Goal: Browse casually

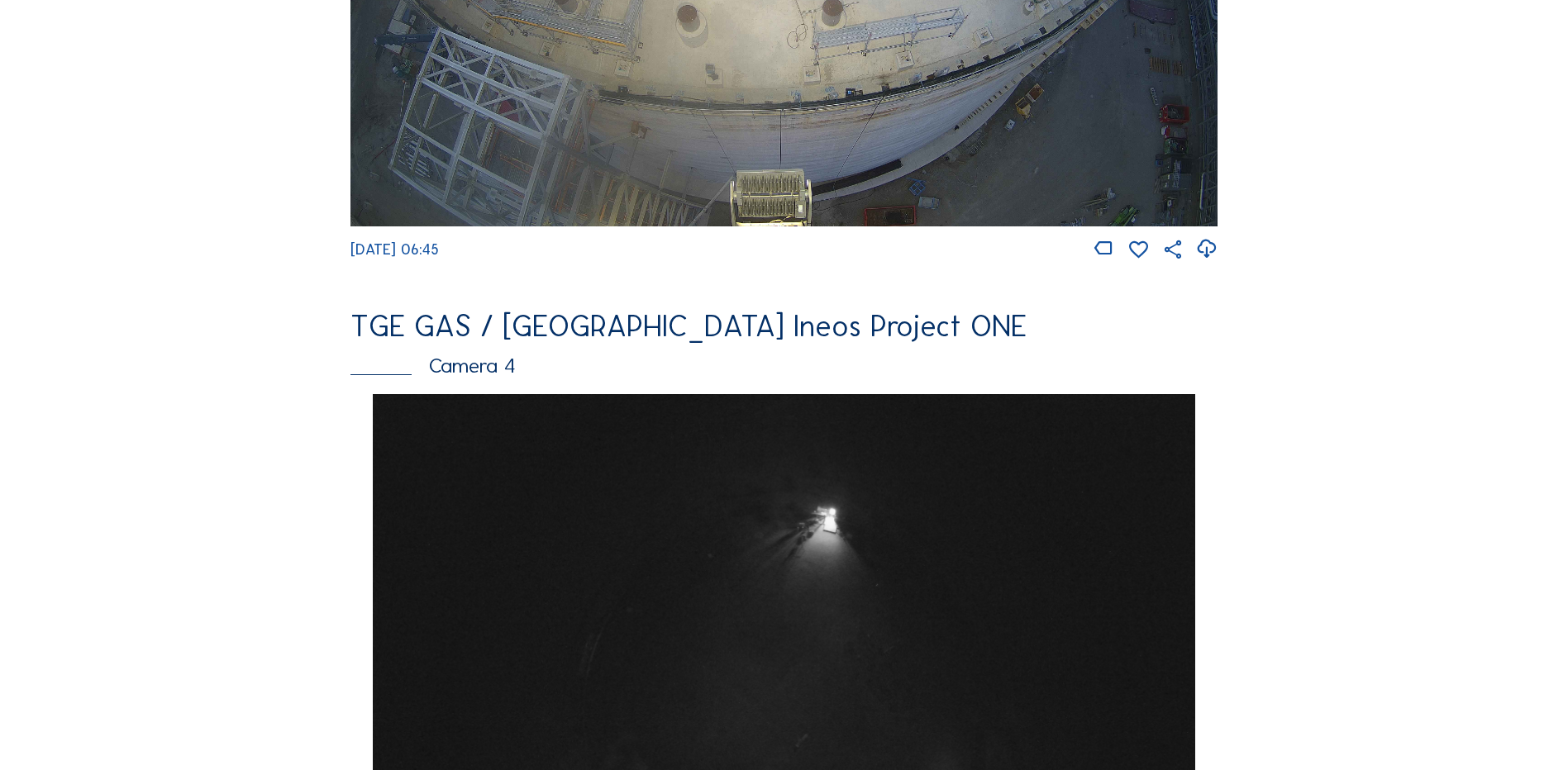
scroll to position [1158, 0]
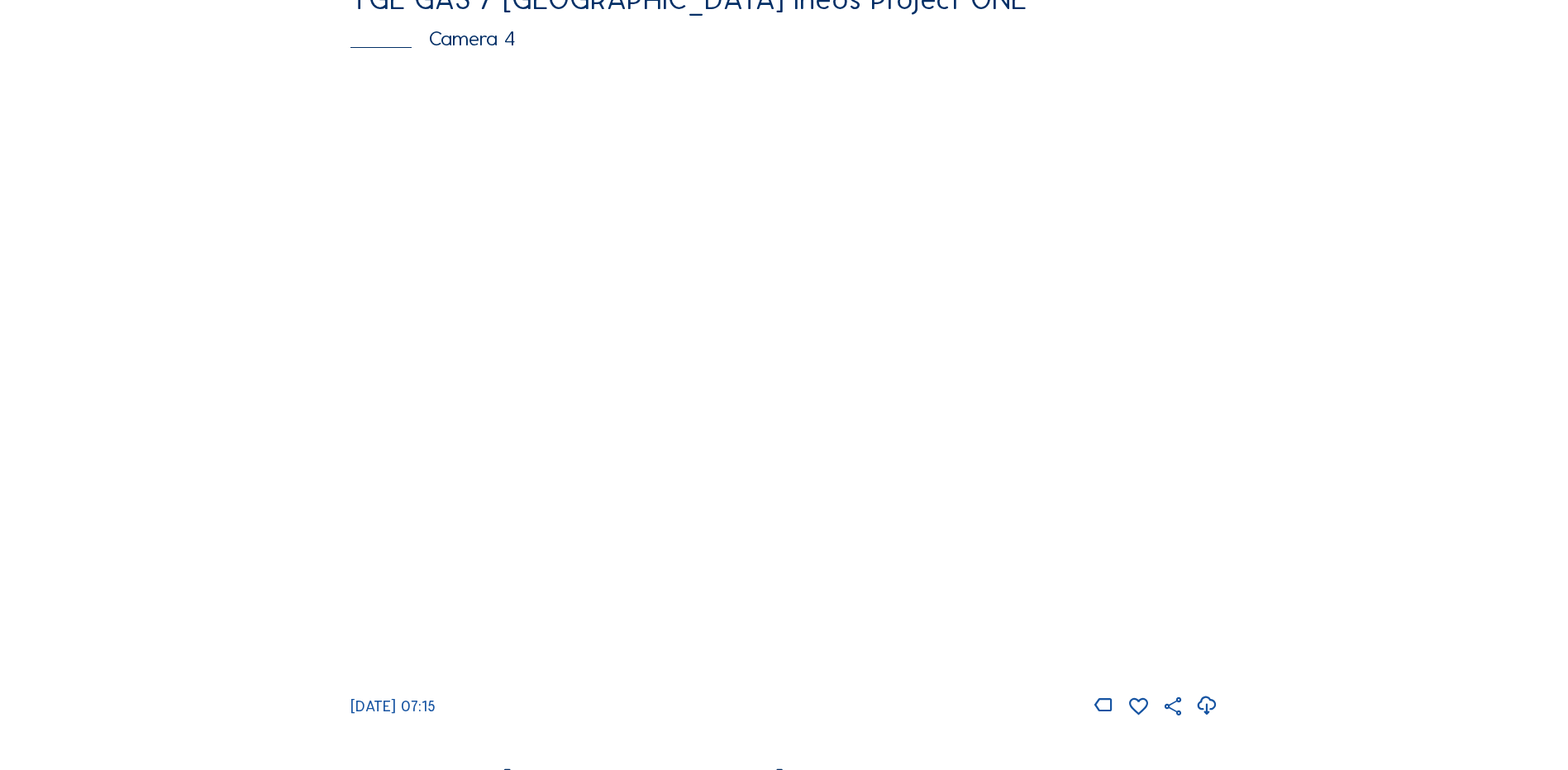
scroll to position [1488, 0]
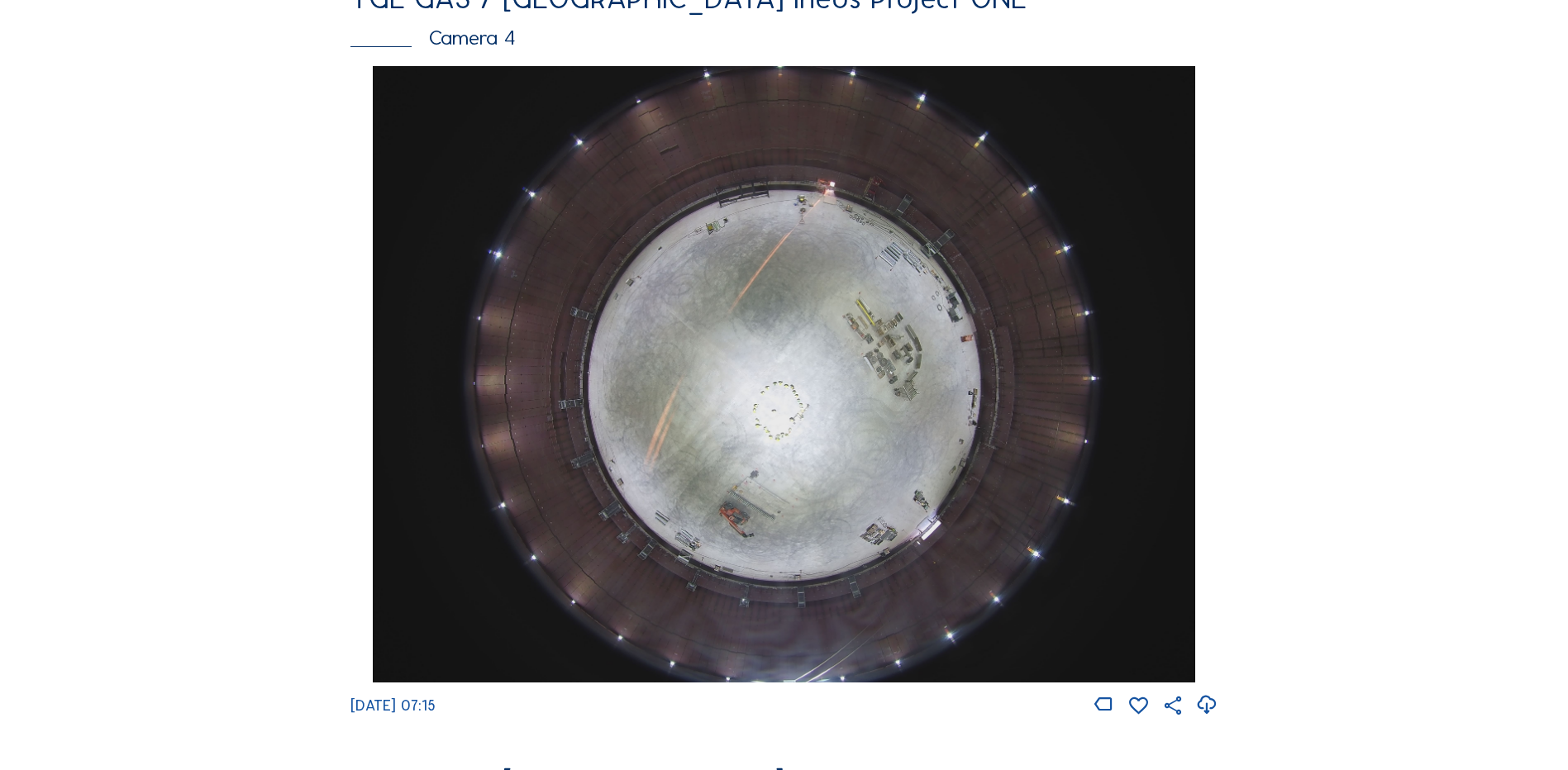
click at [877, 408] on img at bounding box center [783, 374] width 821 height 617
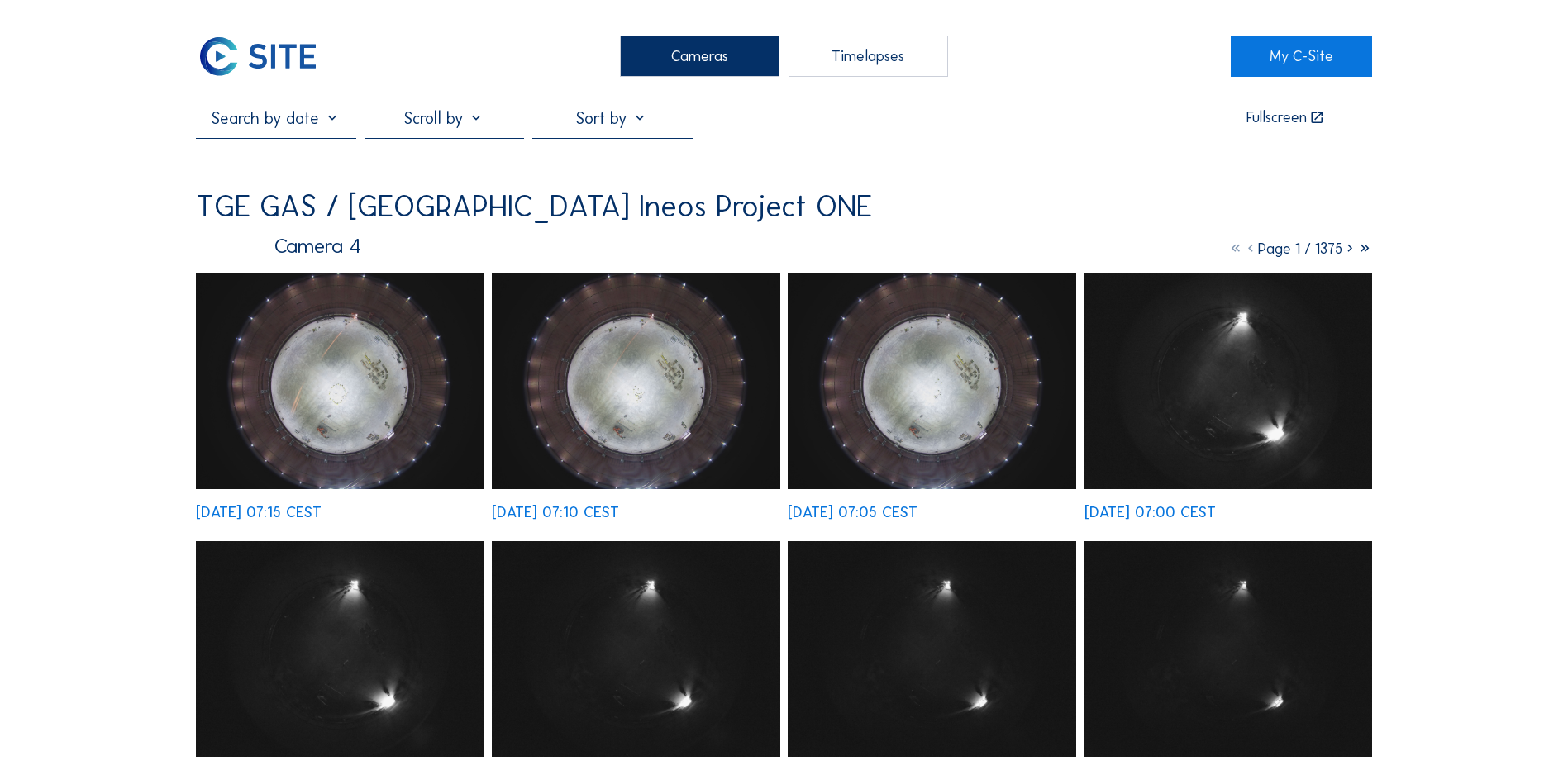
click at [342, 348] on img at bounding box center [339, 381] width 287 height 216
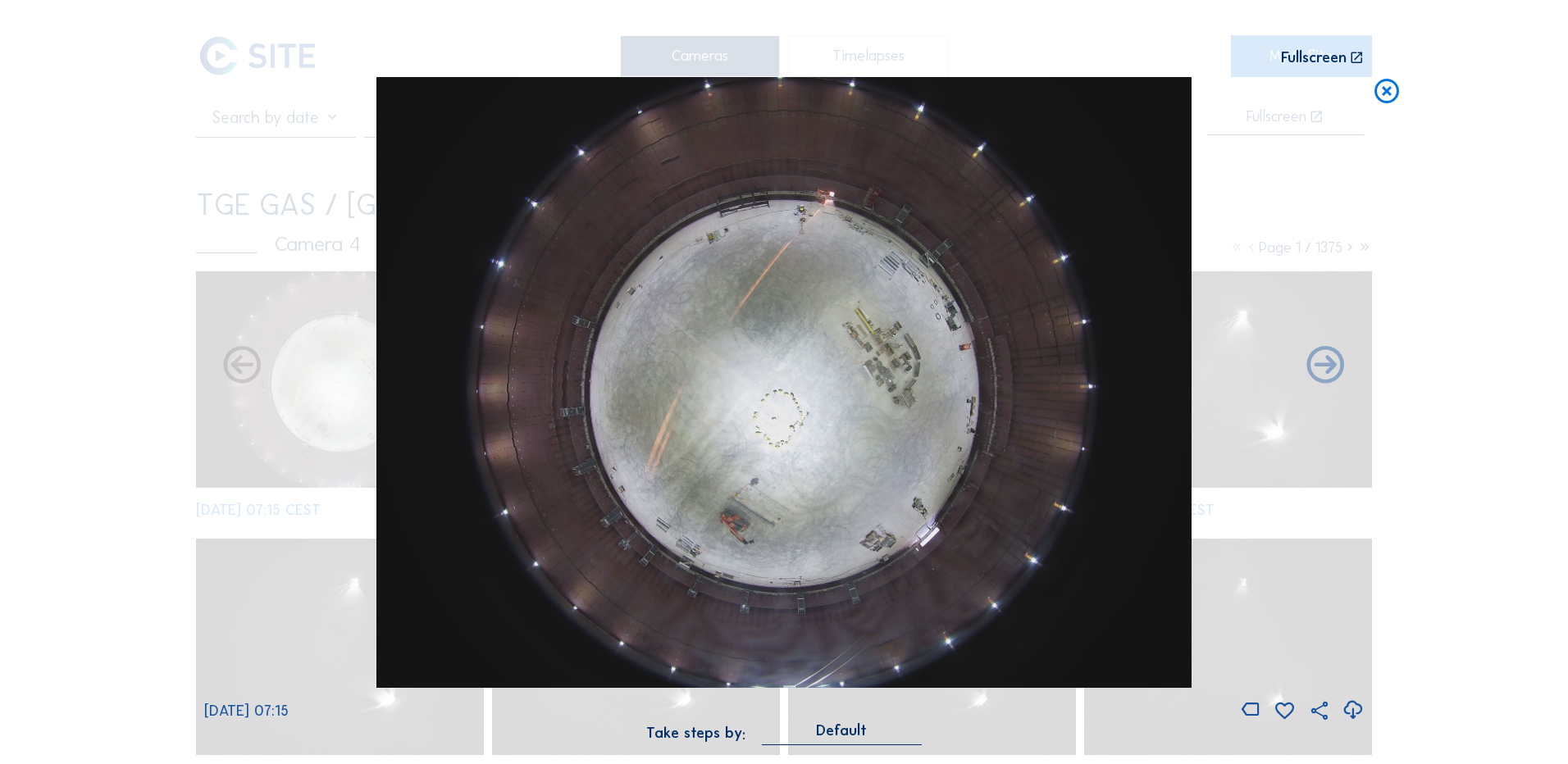
click at [1359, 709] on icon at bounding box center [1353, 710] width 22 height 27
drag, startPoint x: 1422, startPoint y: 185, endPoint x: 1420, endPoint y: 176, distance: 9.2
click at [1422, 185] on div "Scroll to travel through time | Press 'Alt' Button + Scroll to Zoom | Click and…" at bounding box center [784, 382] width 1568 height 764
click at [1386, 94] on icon at bounding box center [1387, 92] width 30 height 31
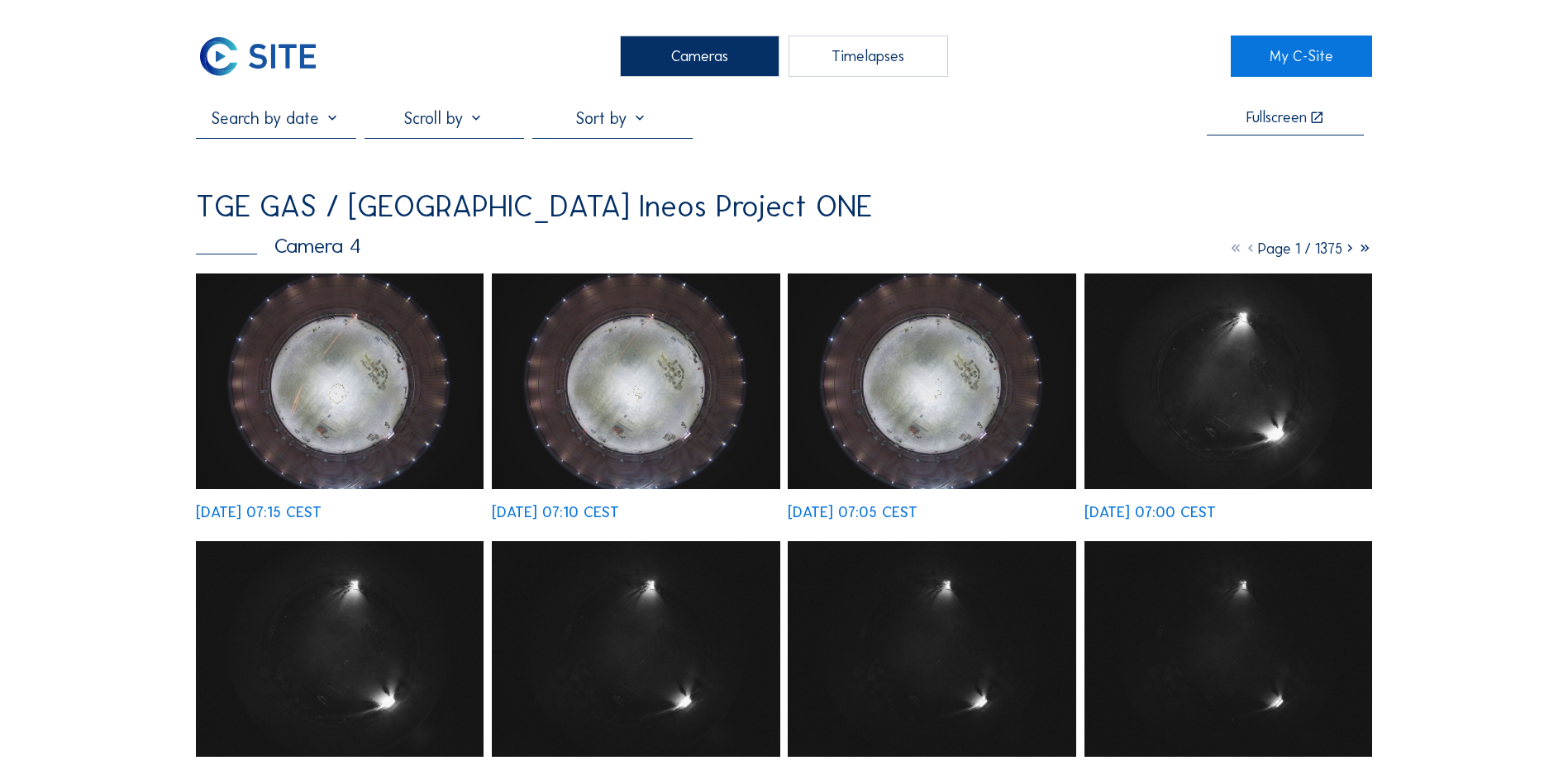
click at [662, 53] on div "Cameras" at bounding box center [699, 57] width 159 height 42
